Goal: Transaction & Acquisition: Purchase product/service

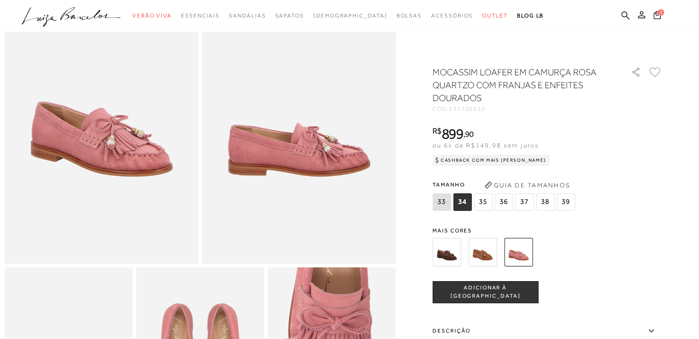
click at [447, 251] on img at bounding box center [446, 252] width 28 height 28
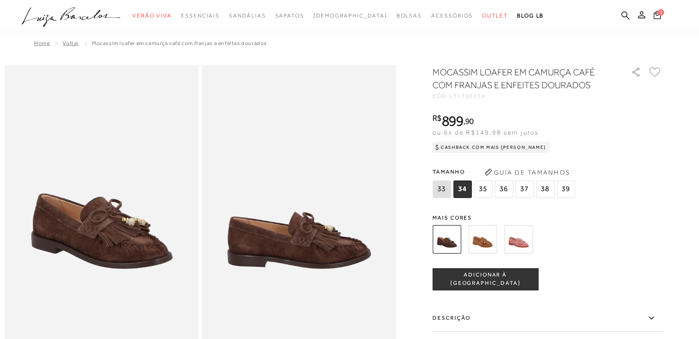
click at [483, 238] on img at bounding box center [482, 239] width 28 height 28
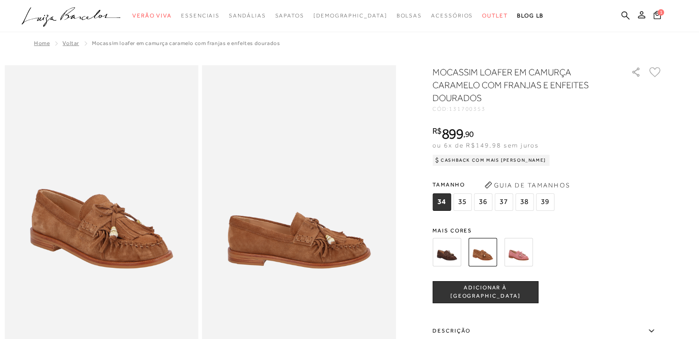
click at [523, 252] on img at bounding box center [518, 252] width 28 height 28
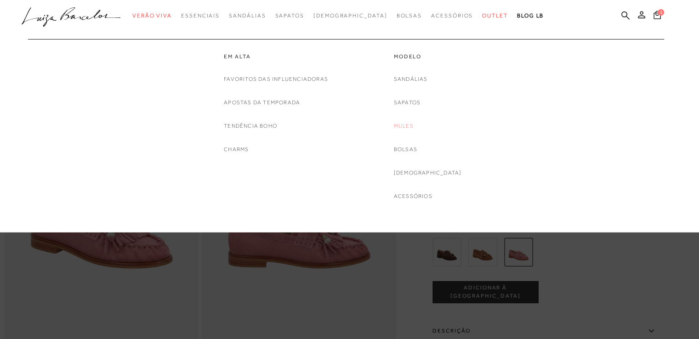
click at [413, 124] on link "Mules" at bounding box center [404, 126] width 20 height 10
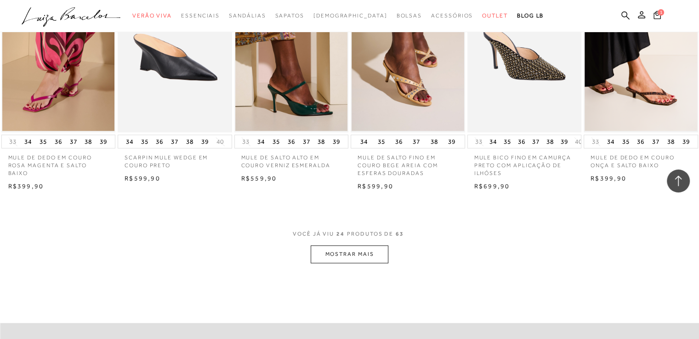
scroll to position [873, 0]
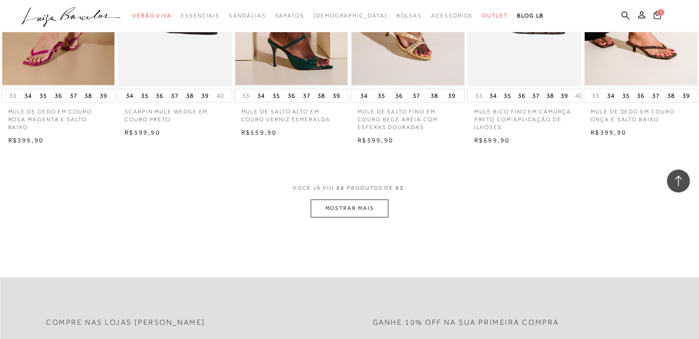
click at [353, 199] on button "MOSTRAR MAIS" at bounding box center [349, 208] width 77 height 18
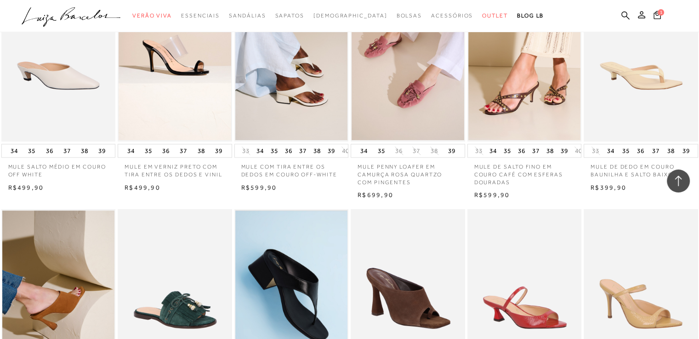
scroll to position [1195, 0]
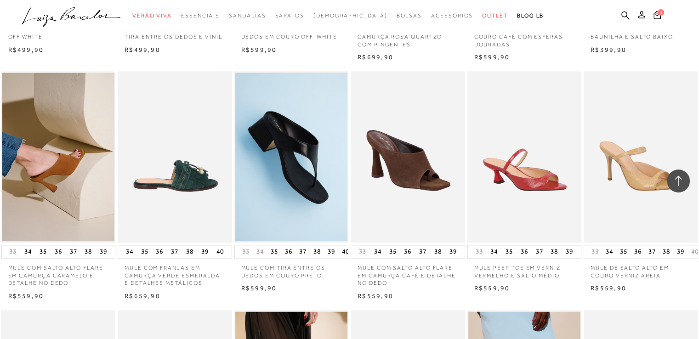
click at [189, 161] on img at bounding box center [175, 156] width 113 height 171
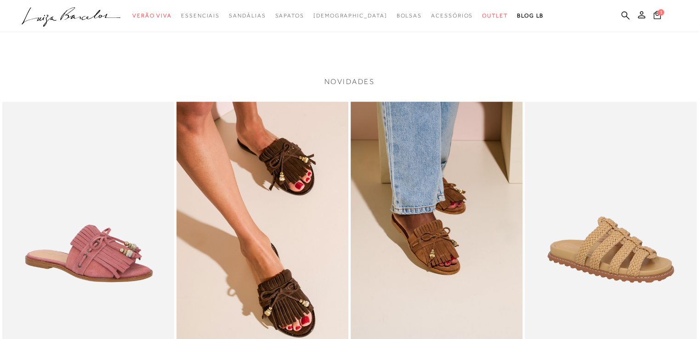
scroll to position [1286, 0]
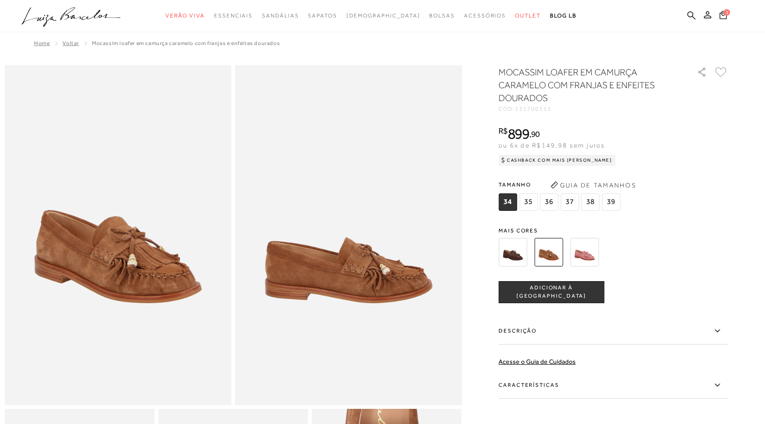
click at [593, 255] on img at bounding box center [584, 252] width 28 height 28
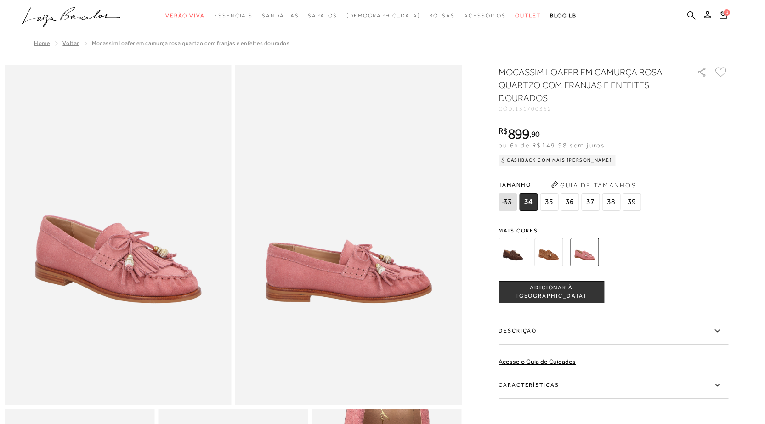
click at [612, 198] on span "38" at bounding box center [611, 201] width 18 height 17
click at [554, 297] on button "ADICIONAR À [GEOGRAPHIC_DATA]" at bounding box center [551, 292] width 106 height 22
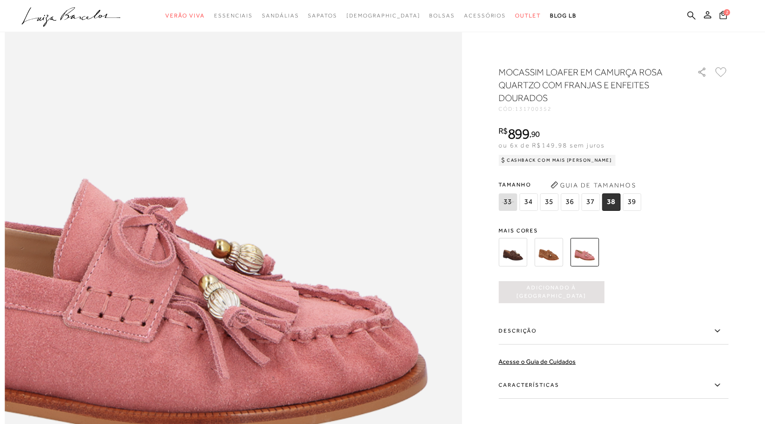
scroll to position [413, 0]
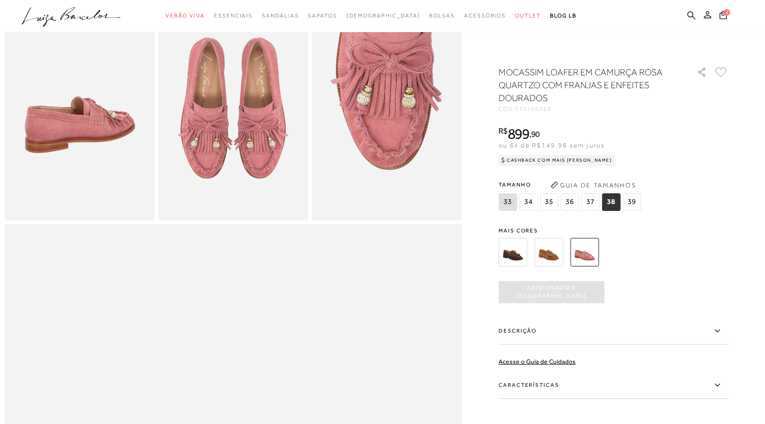
click at [556, 258] on img at bounding box center [548, 252] width 28 height 28
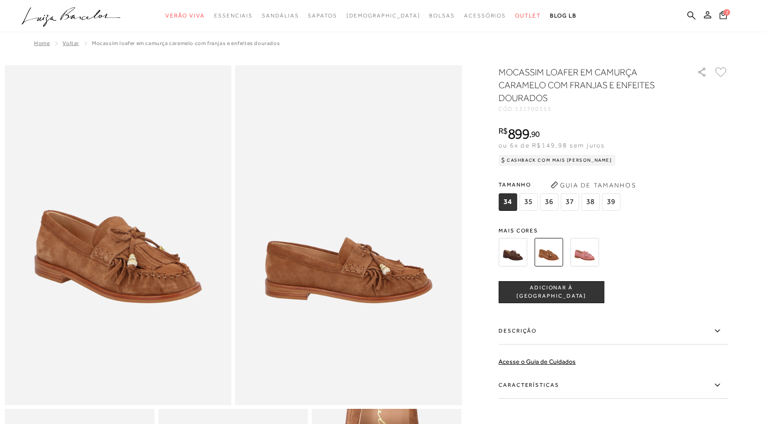
click at [583, 255] on img at bounding box center [584, 252] width 28 height 28
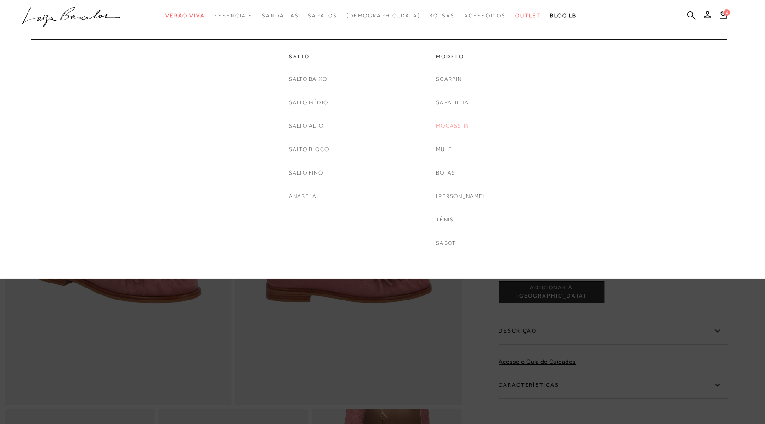
click at [467, 123] on link "Mocassim" at bounding box center [452, 126] width 32 height 10
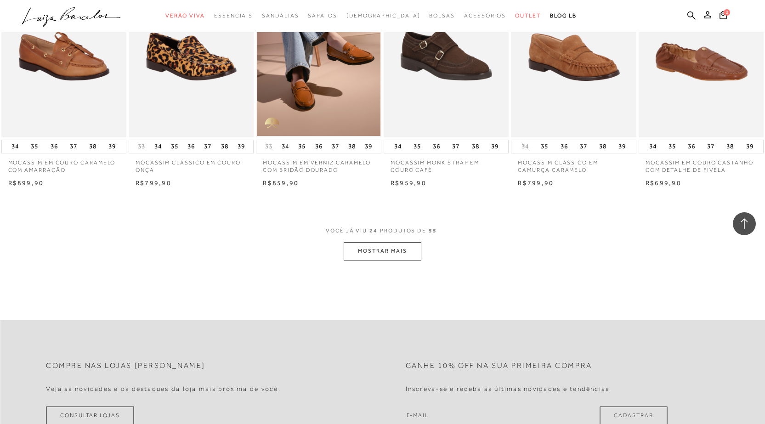
scroll to position [919, 0]
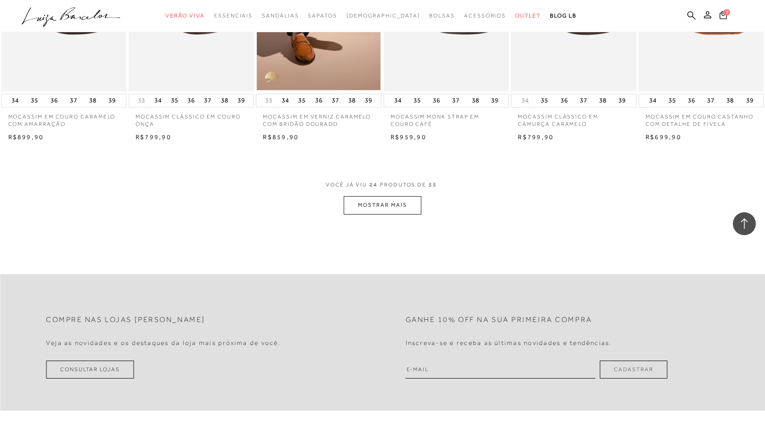
click at [396, 208] on button "MOSTRAR MAIS" at bounding box center [382, 205] width 77 height 18
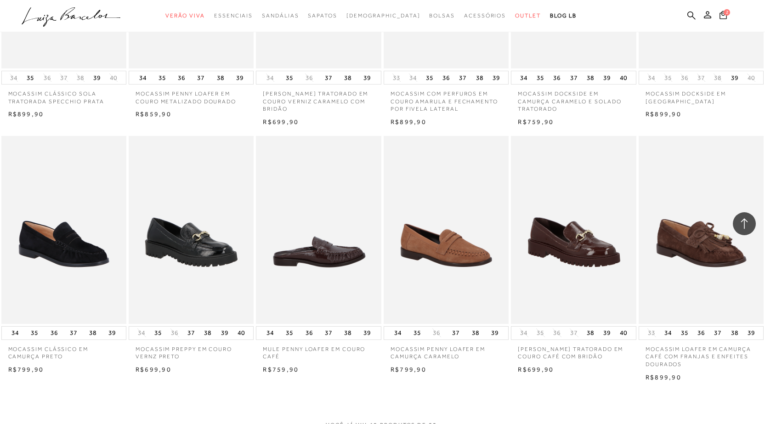
scroll to position [1884, 0]
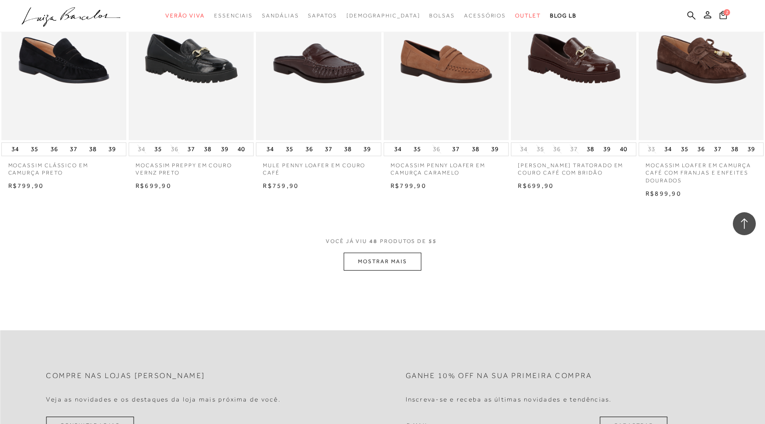
click at [396, 262] on button "MOSTRAR MAIS" at bounding box center [382, 262] width 77 height 18
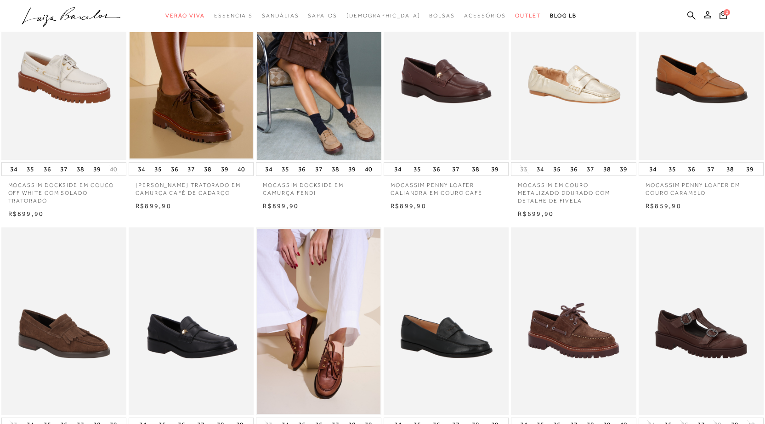
scroll to position [0, 0]
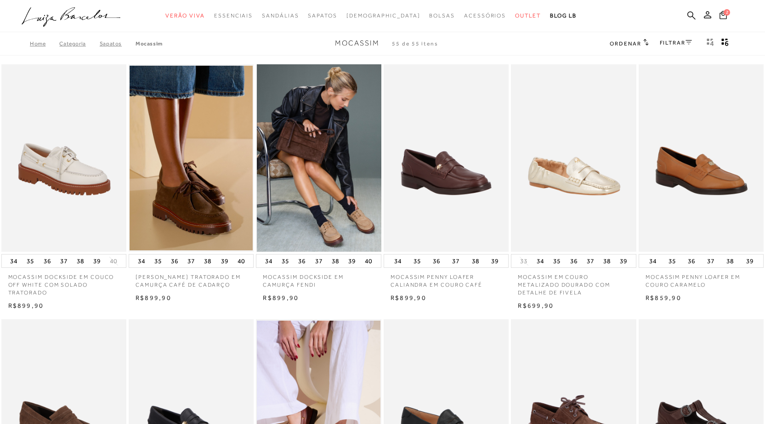
click at [345, 193] on img at bounding box center [319, 158] width 124 height 188
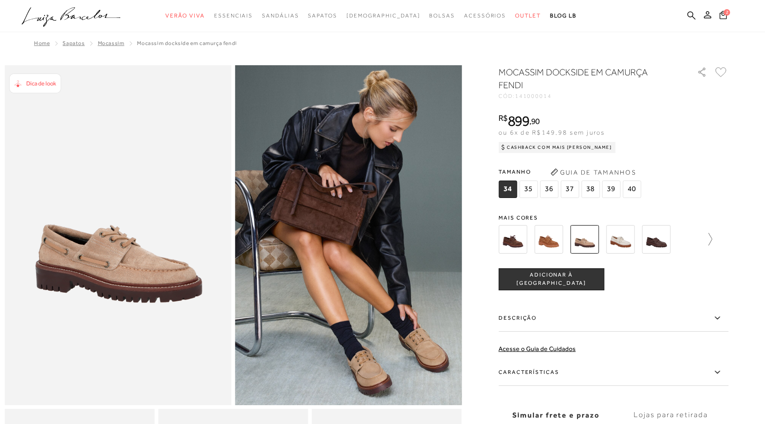
click at [698, 237] on icon at bounding box center [710, 239] width 4 height 12
click at [503, 245] on icon at bounding box center [504, 239] width 13 height 13
click at [594, 178] on button "Guia de Tamanhos" at bounding box center [593, 172] width 92 height 15
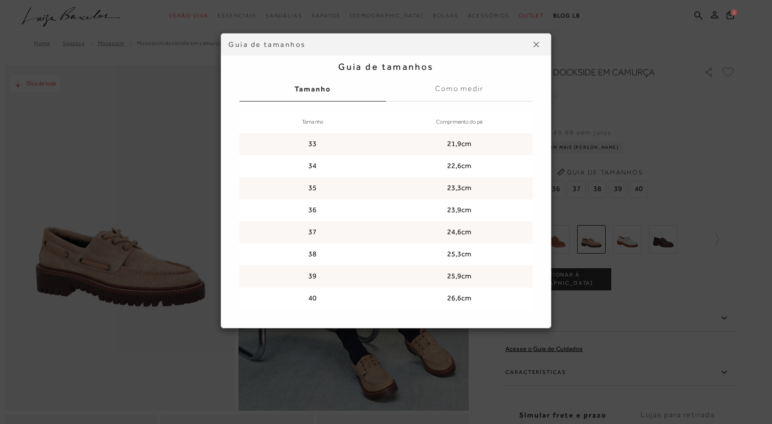
click at [534, 46] on img at bounding box center [536, 45] width 6 height 6
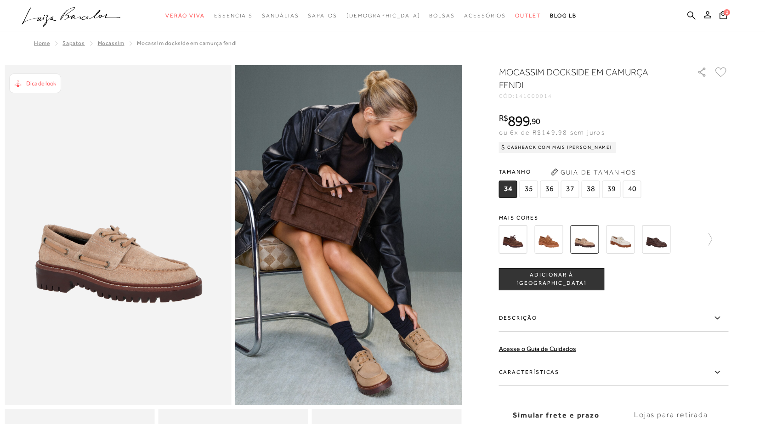
click at [593, 186] on span "38" at bounding box center [590, 189] width 18 height 17
click at [572, 283] on button "ADICIONAR À [GEOGRAPHIC_DATA]" at bounding box center [551, 279] width 106 height 22
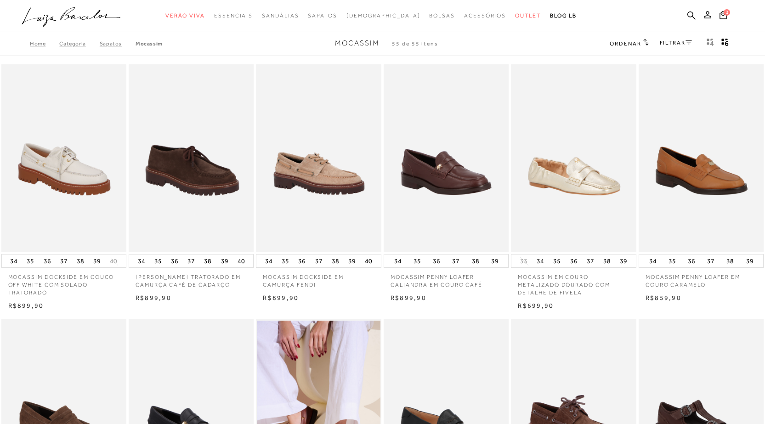
click at [169, 190] on img at bounding box center [192, 158] width 124 height 188
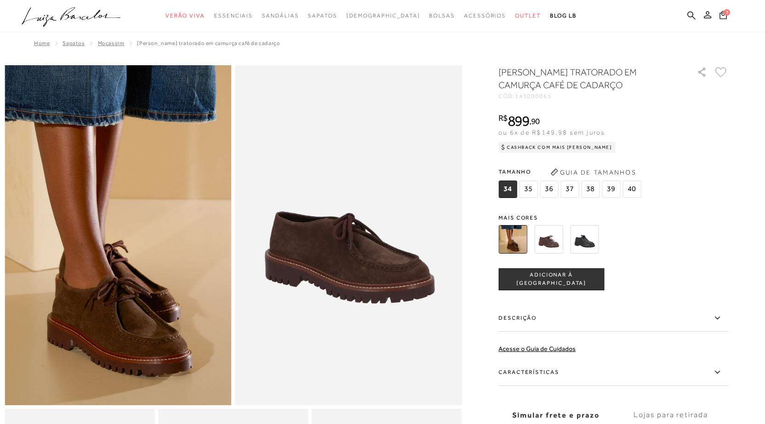
click at [547, 238] on img at bounding box center [548, 239] width 28 height 28
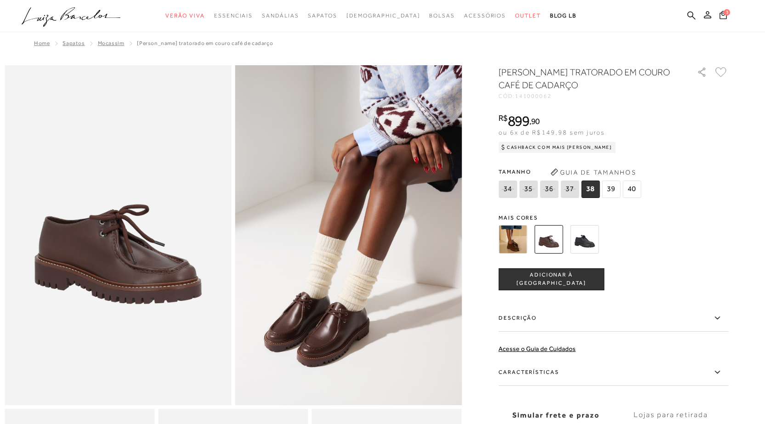
click at [585, 239] on img at bounding box center [584, 239] width 28 height 28
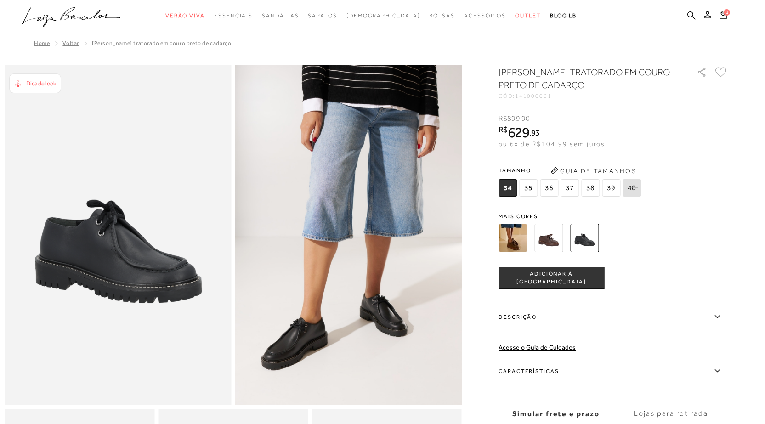
click at [517, 232] on img at bounding box center [512, 238] width 28 height 28
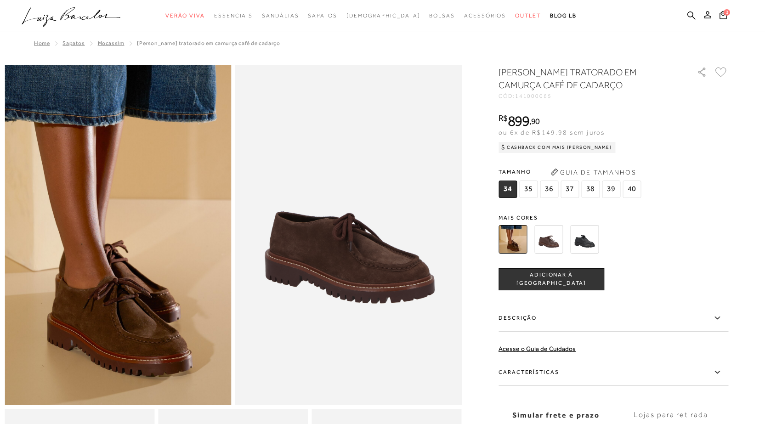
click at [553, 246] on img at bounding box center [548, 239] width 28 height 28
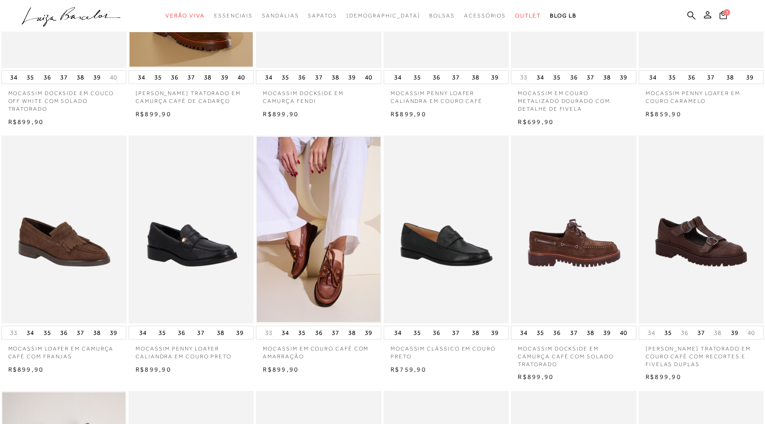
scroll to position [92, 0]
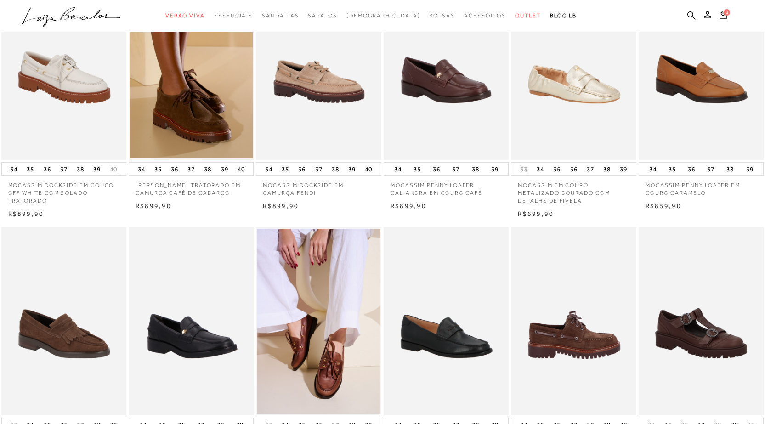
click at [579, 339] on img at bounding box center [574, 321] width 124 height 188
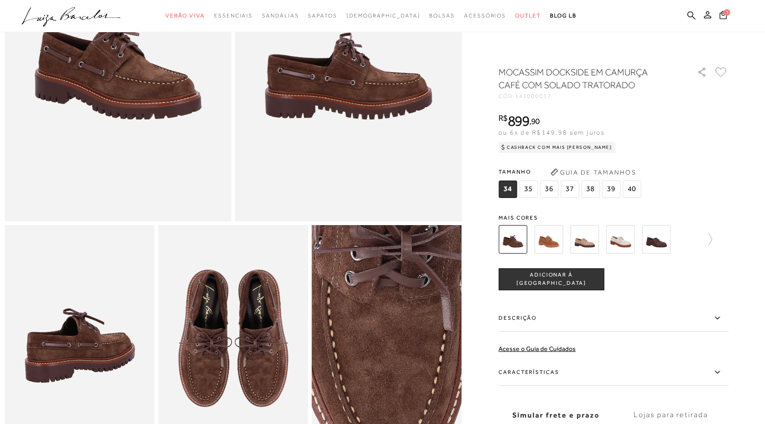
scroll to position [322, 0]
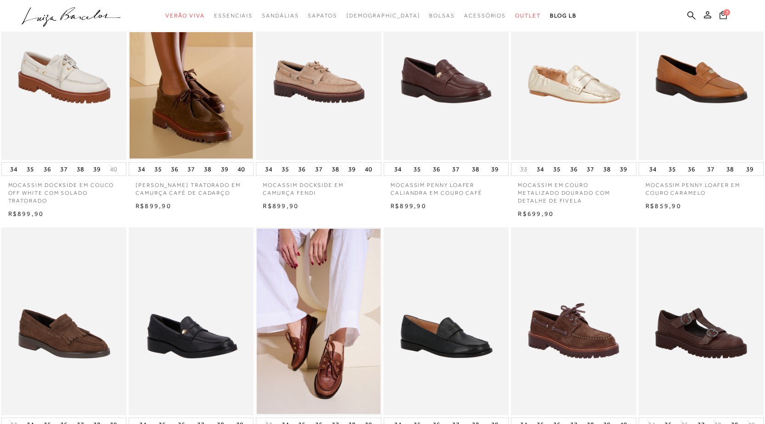
scroll to position [46, 0]
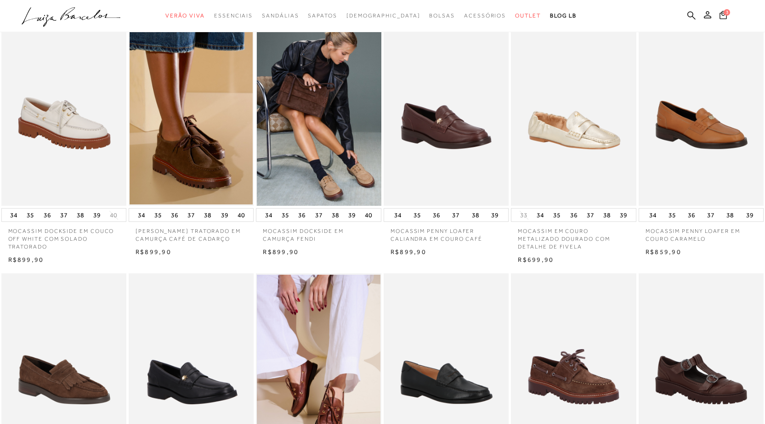
click at [342, 131] on img at bounding box center [319, 112] width 124 height 188
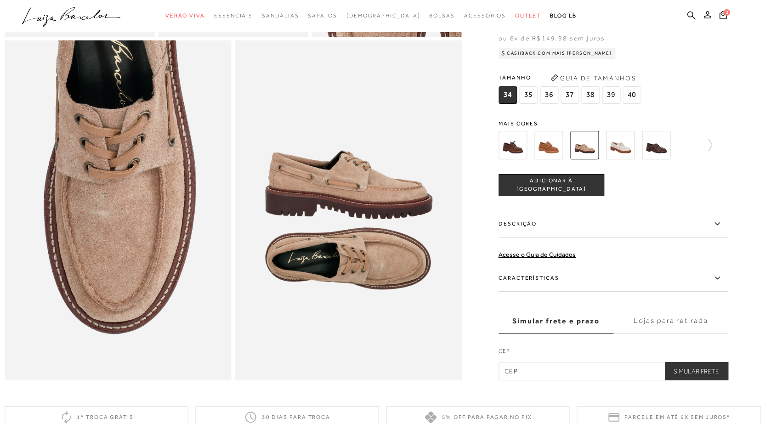
scroll to position [643, 0]
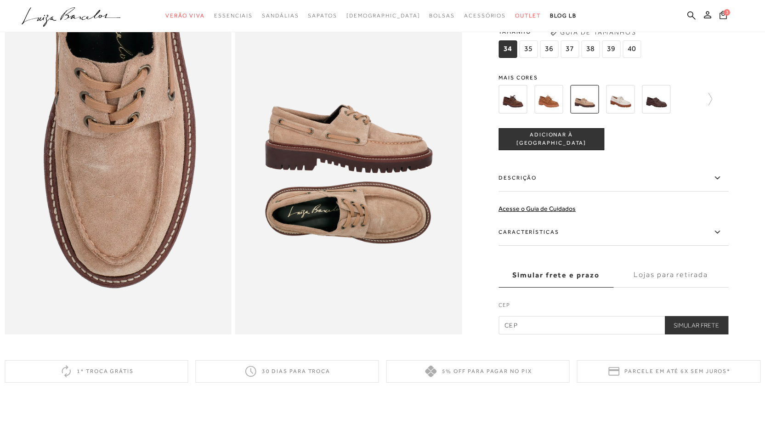
scroll to position [46, 0]
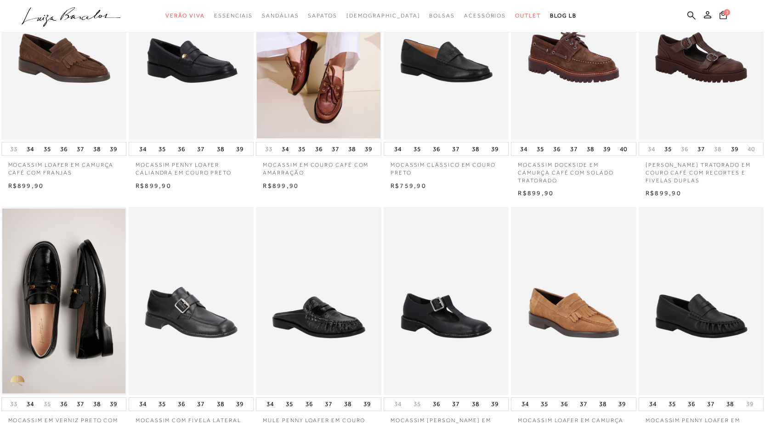
scroll to position [92, 0]
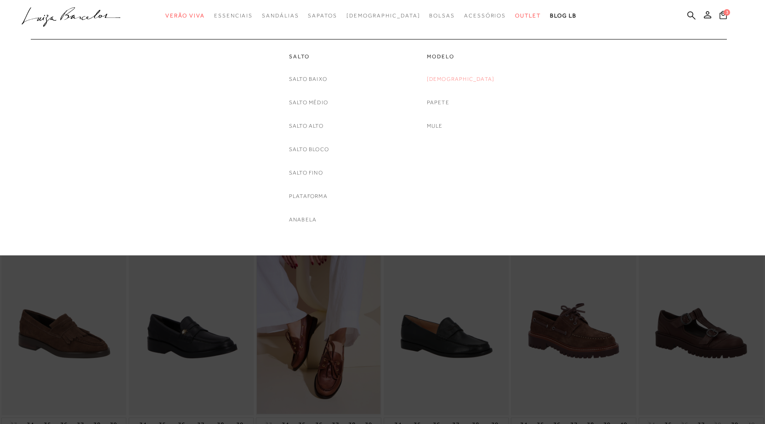
click at [457, 76] on link "[DEMOGRAPHIC_DATA]" at bounding box center [461, 79] width 68 height 10
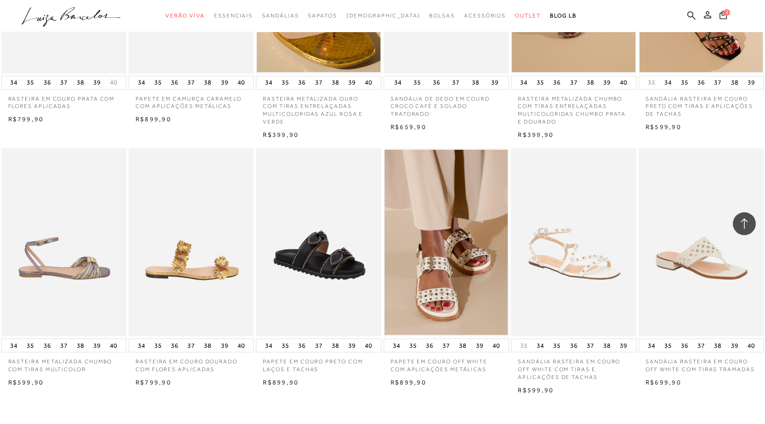
scroll to position [919, 0]
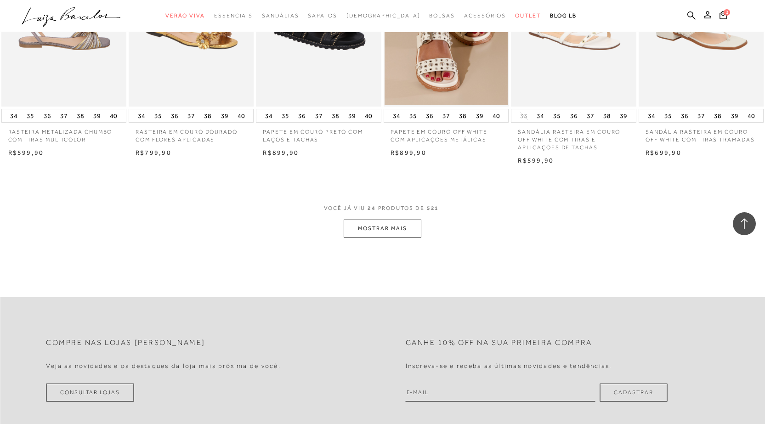
click at [402, 228] on button "MOSTRAR MAIS" at bounding box center [382, 229] width 77 height 18
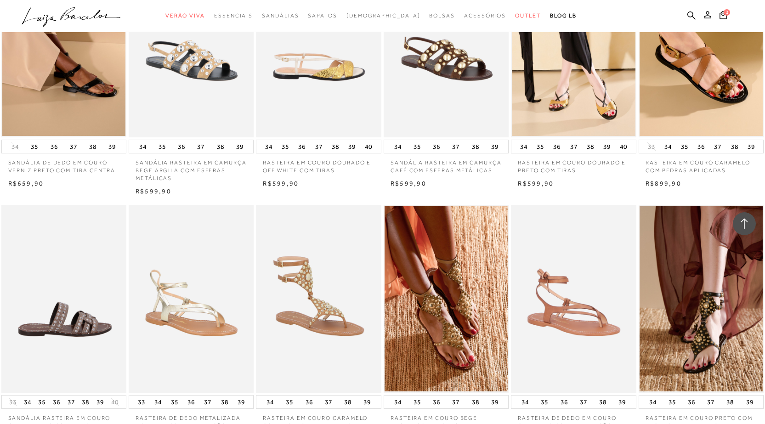
scroll to position [1884, 0]
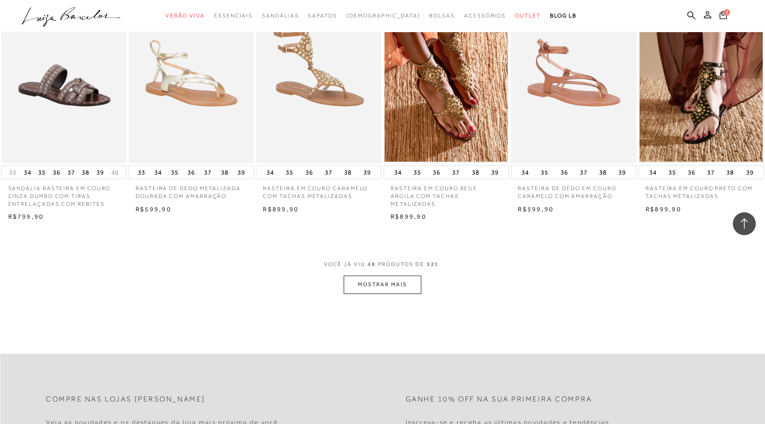
click at [395, 284] on button "MOSTRAR MAIS" at bounding box center [382, 285] width 77 height 18
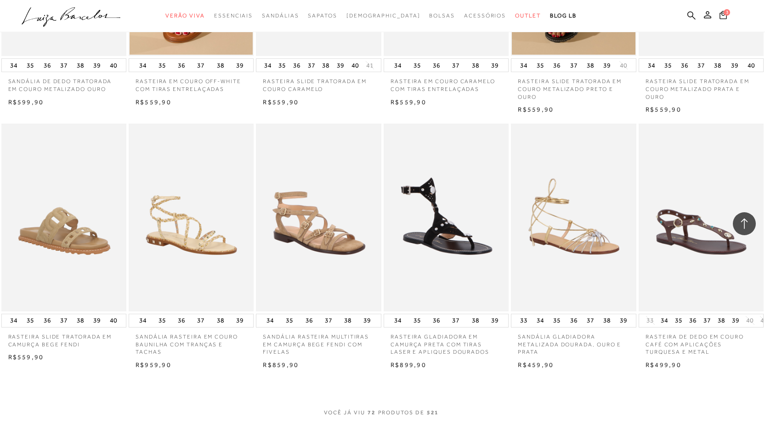
scroll to position [2940, 0]
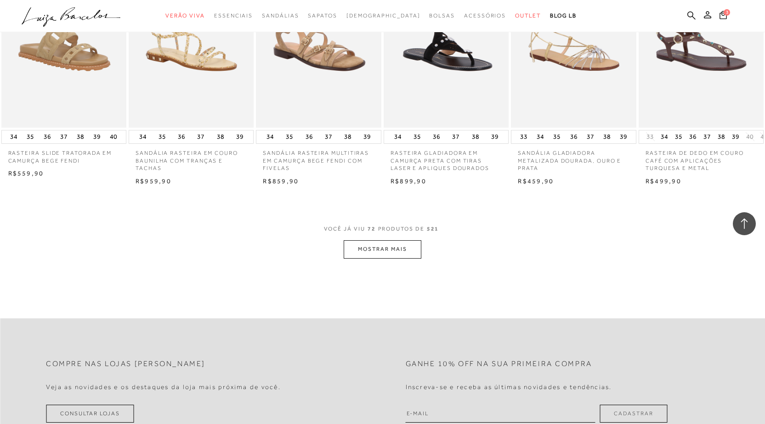
click at [395, 246] on button "MOSTRAR MAIS" at bounding box center [382, 249] width 77 height 18
